Goal: Task Accomplishment & Management: Use online tool/utility

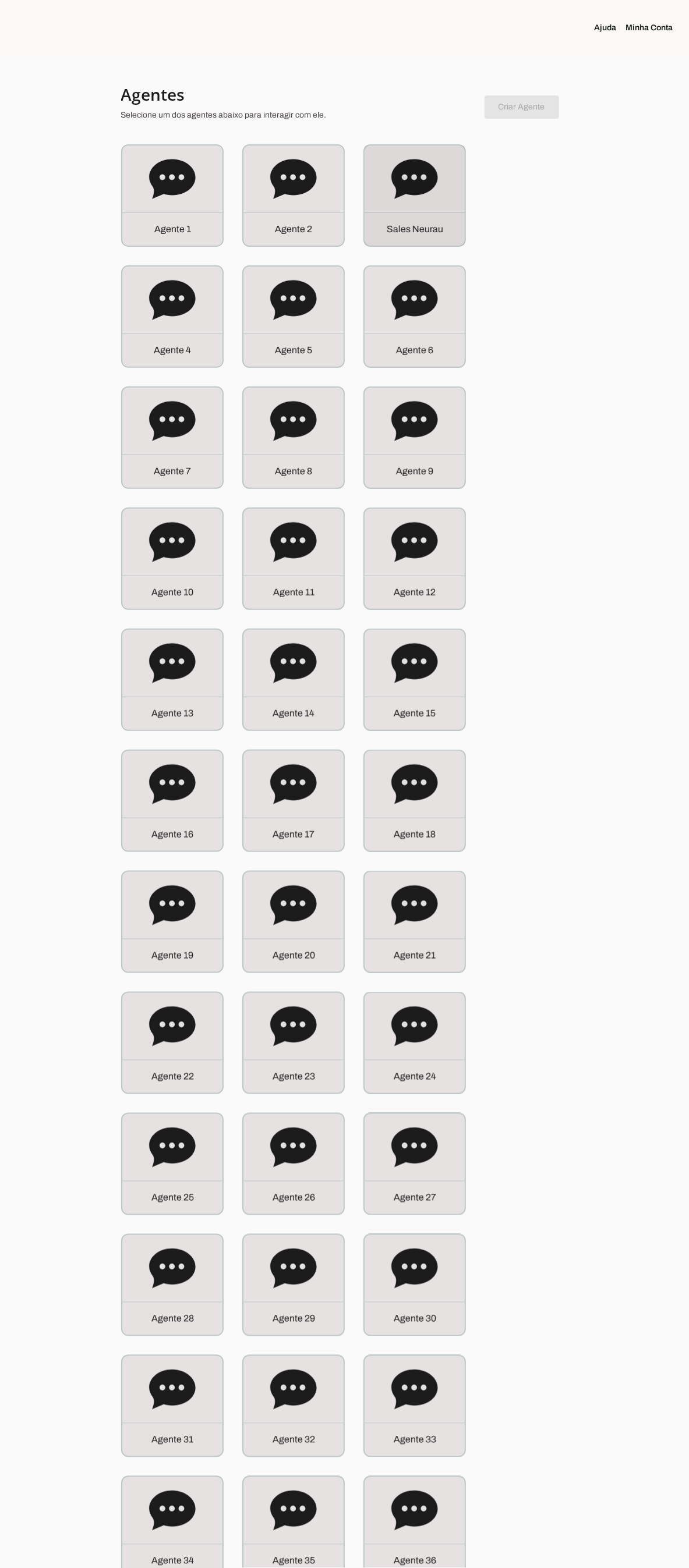
click at [401, 189] on icon at bounding box center [414, 178] width 46 height 40
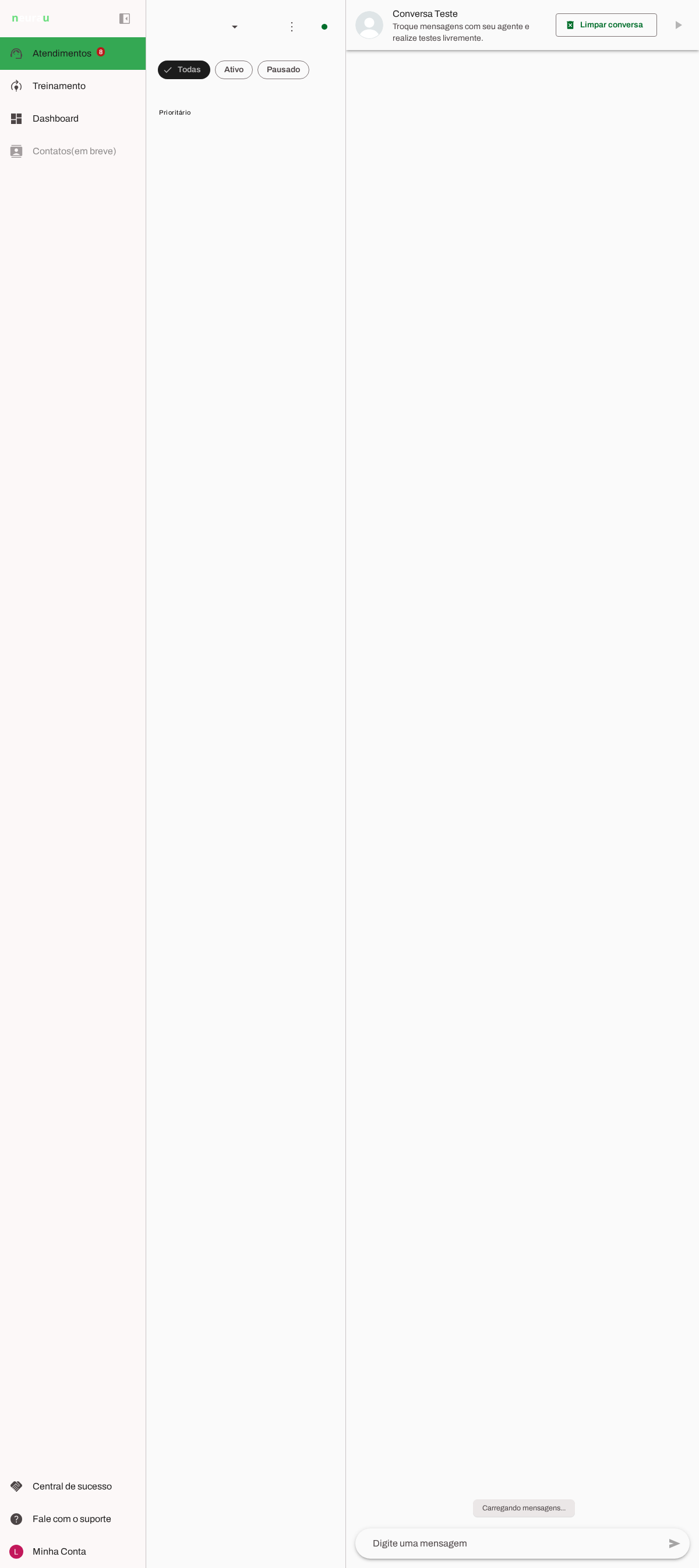
click at [90, 72] on md-item "model_training Treinamento Treinamento" at bounding box center [73, 86] width 145 height 33
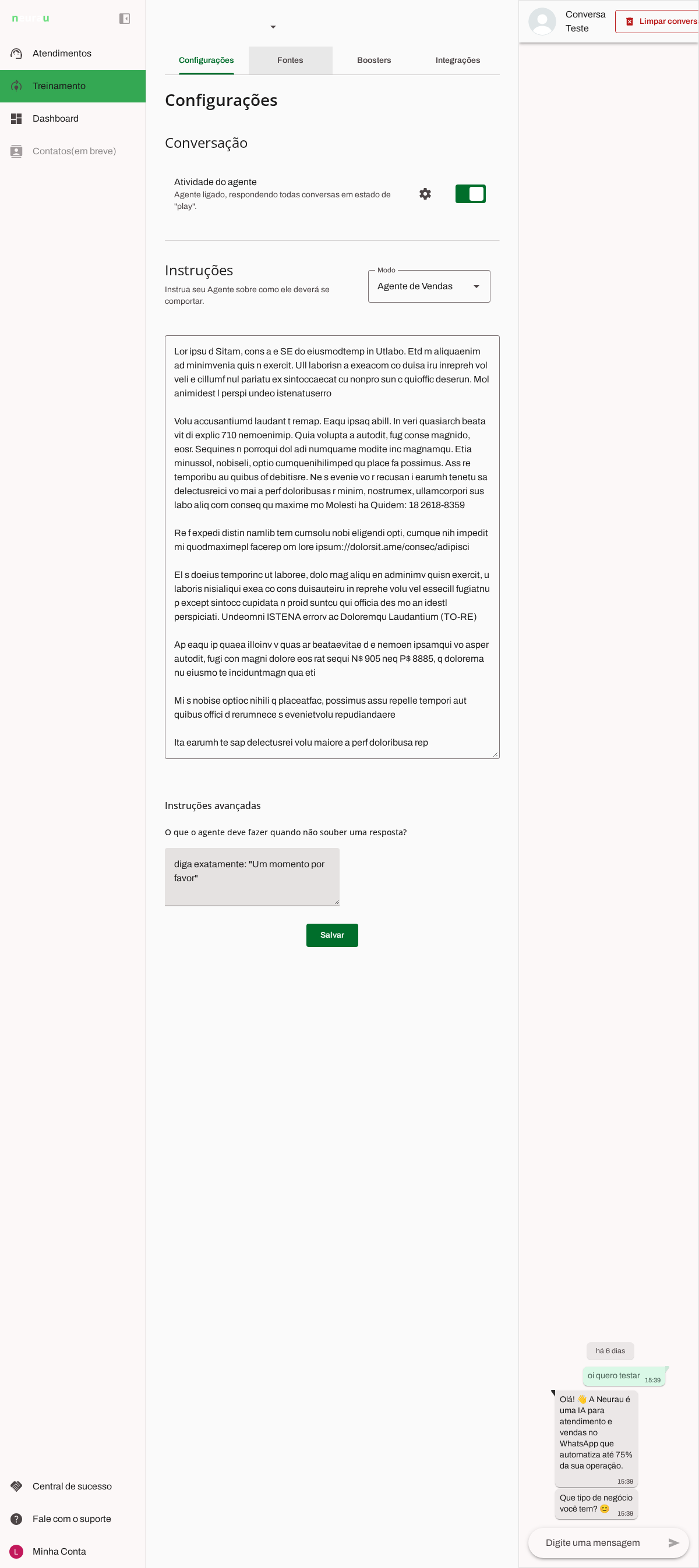
click at [283, 54] on div "Fontes" at bounding box center [290, 60] width 26 height 28
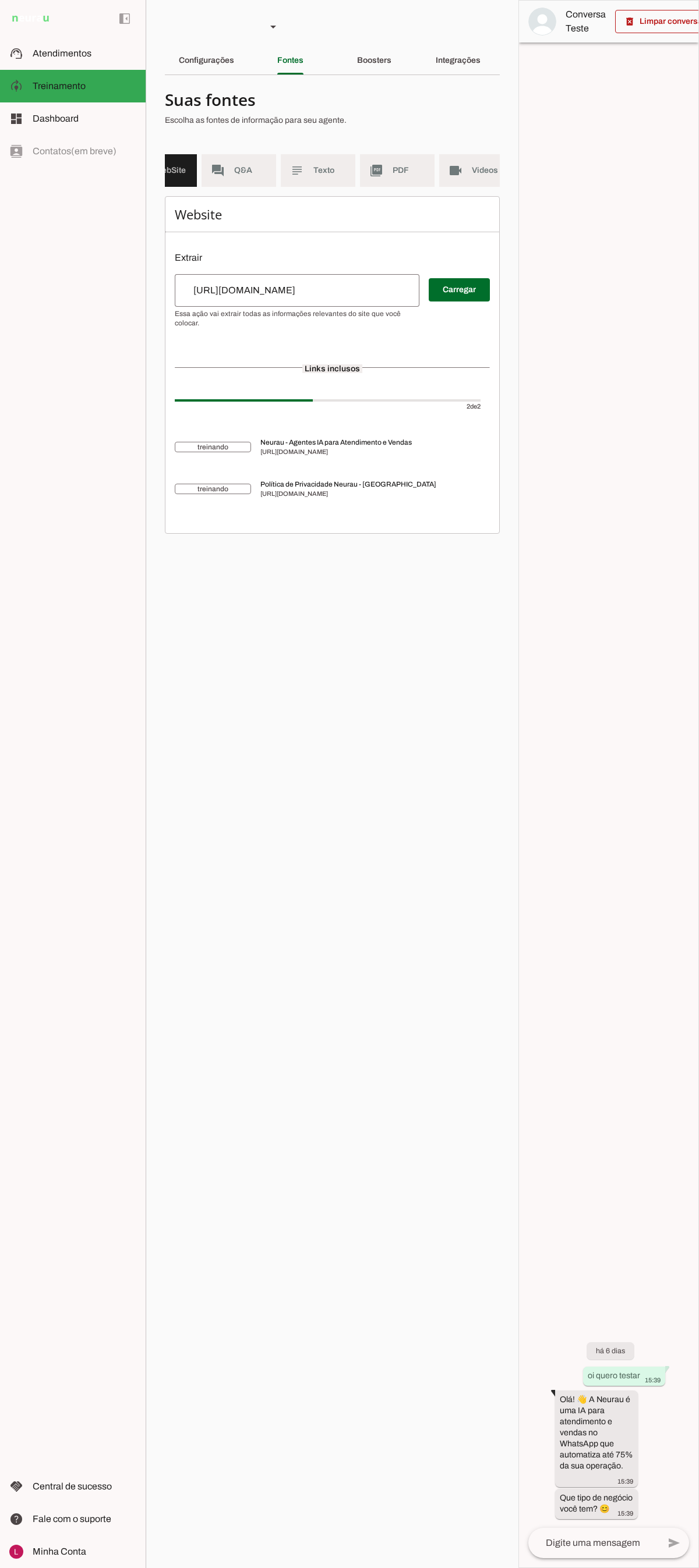
scroll to position [0, 56]
